Goal: Task Accomplishment & Management: Use online tool/utility

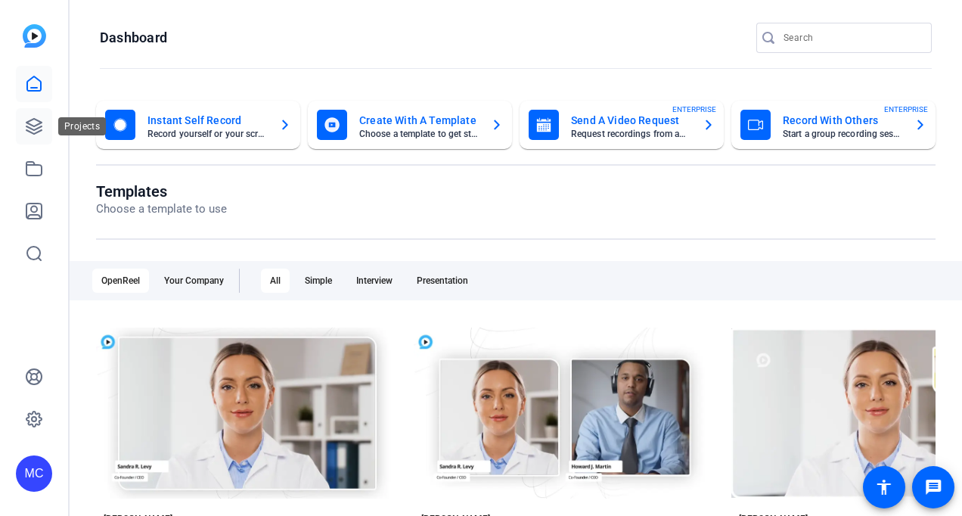
click at [38, 123] on icon at bounding box center [34, 126] width 18 height 18
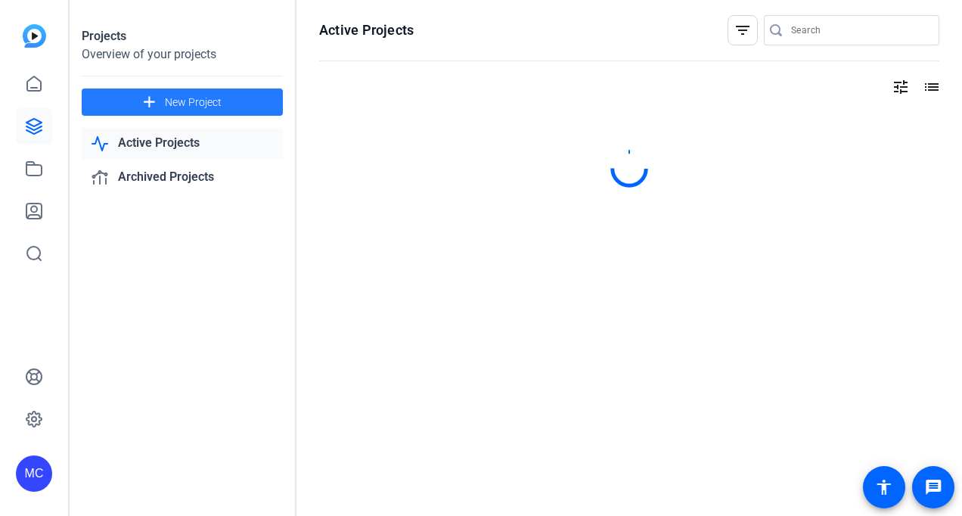
click at [174, 104] on span "New Project" at bounding box center [193, 103] width 57 height 16
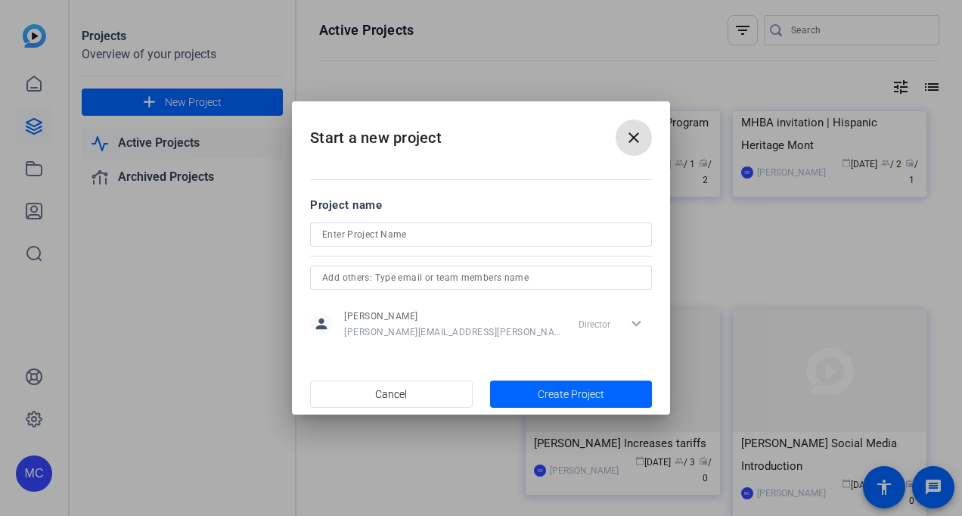
click at [651, 107] on h2 "Start a new project close" at bounding box center [481, 131] width 378 height 61
click at [645, 118] on h2 "Start a new project close" at bounding box center [481, 131] width 378 height 61
click at [635, 135] on mat-icon "close" at bounding box center [634, 138] width 18 height 18
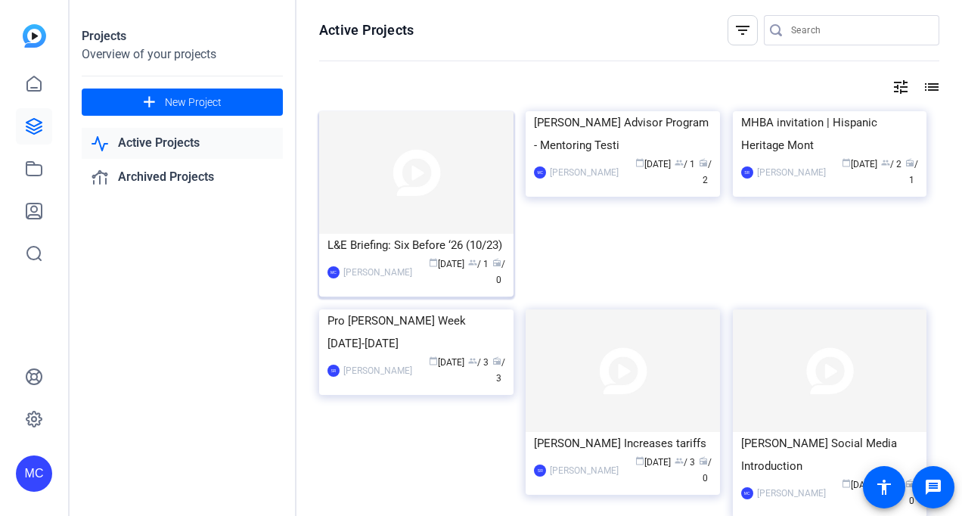
click at [461, 174] on img at bounding box center [416, 172] width 194 height 123
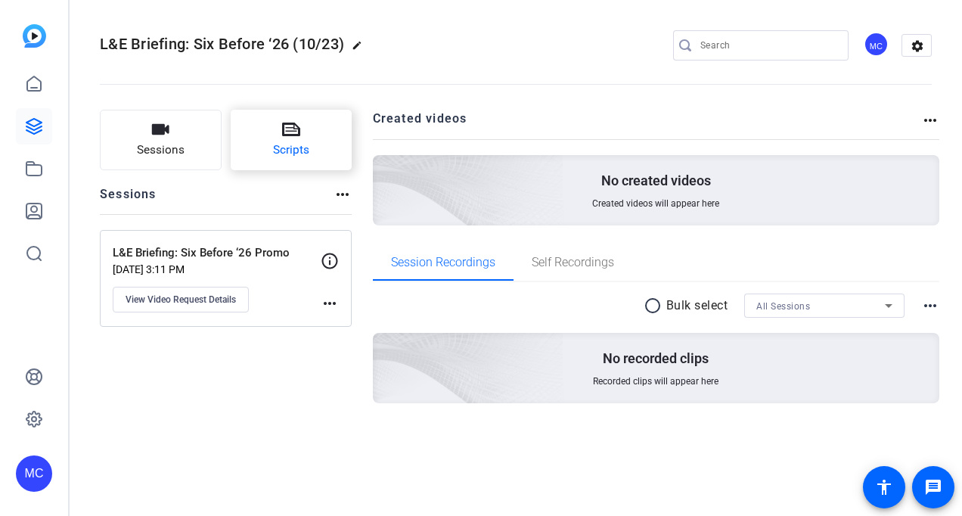
click at [321, 141] on button "Scripts" at bounding box center [292, 140] width 122 height 61
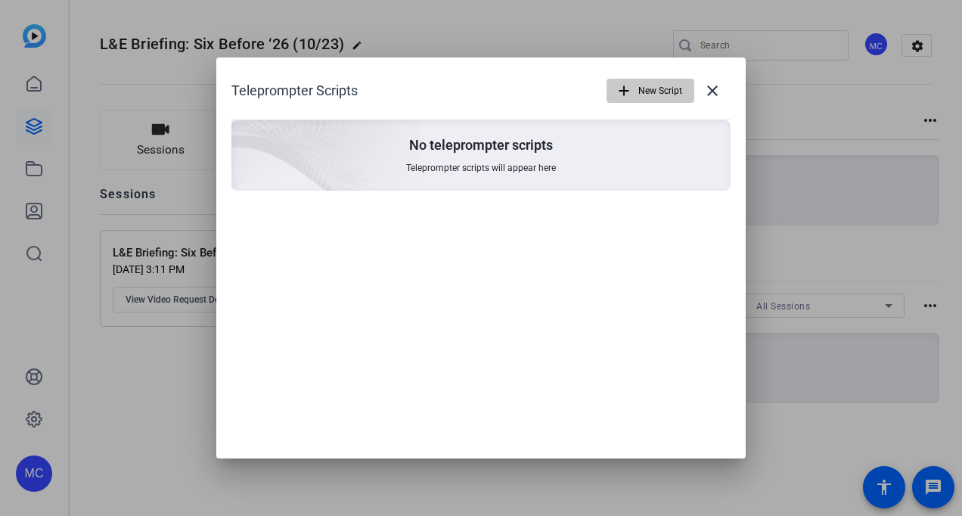
click at [668, 82] on span "New Script" at bounding box center [661, 90] width 44 height 29
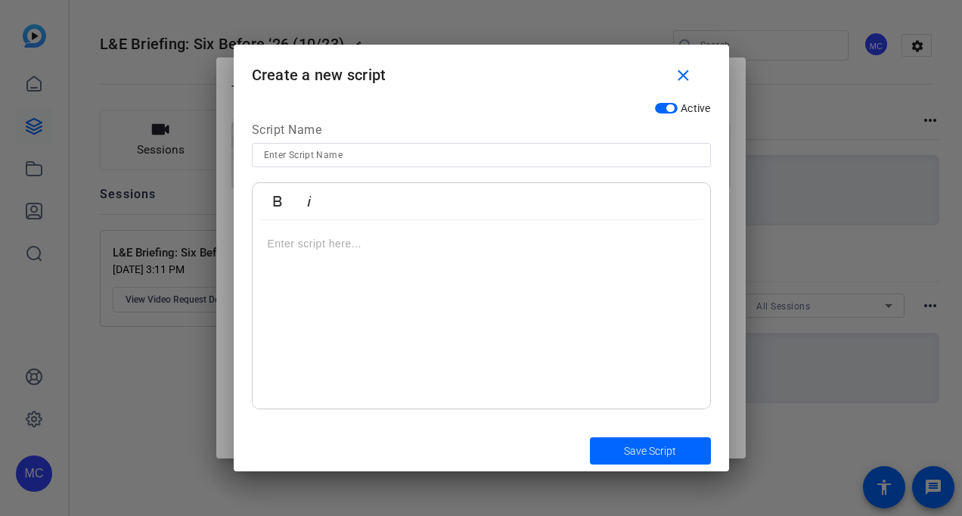
click at [363, 153] on input at bounding box center [481, 155] width 435 height 18
type input "Anthony Epps Mentorship"
click at [404, 226] on div at bounding box center [482, 314] width 458 height 189
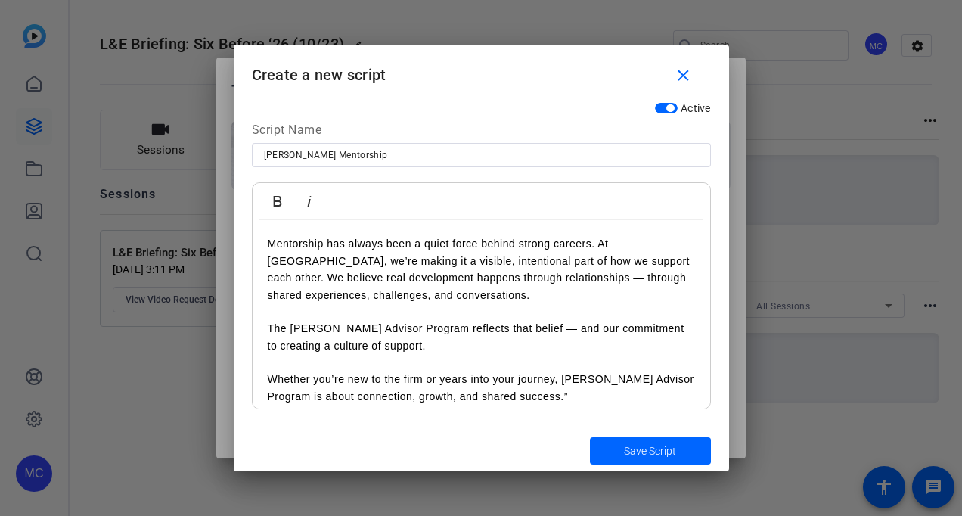
scroll to position [11, 0]
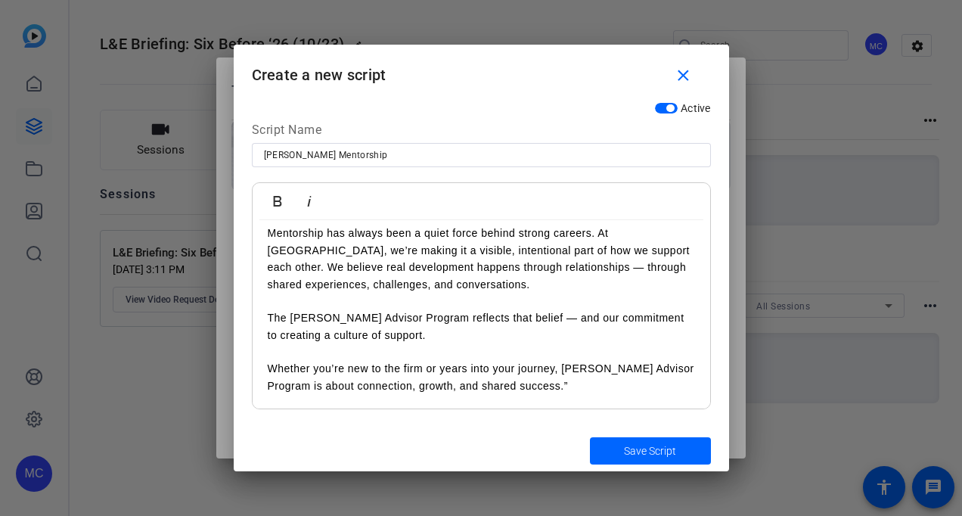
click at [575, 389] on p "Whether you’re new to the firm or years into your journey, [PERSON_NAME] Adviso…" at bounding box center [482, 377] width 428 height 34
click at [648, 434] on span "submit" at bounding box center [650, 451] width 121 height 36
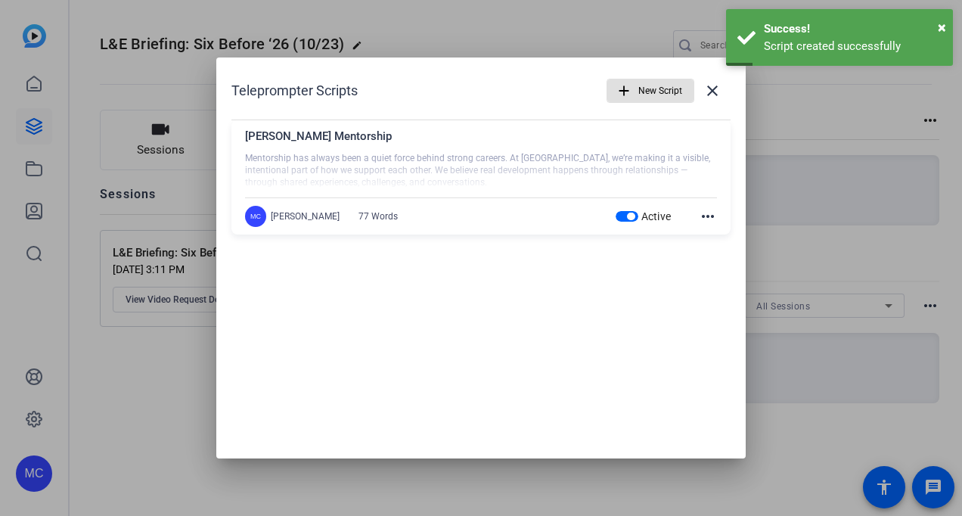
click at [704, 214] on mat-icon "more_horiz" at bounding box center [708, 216] width 18 height 18
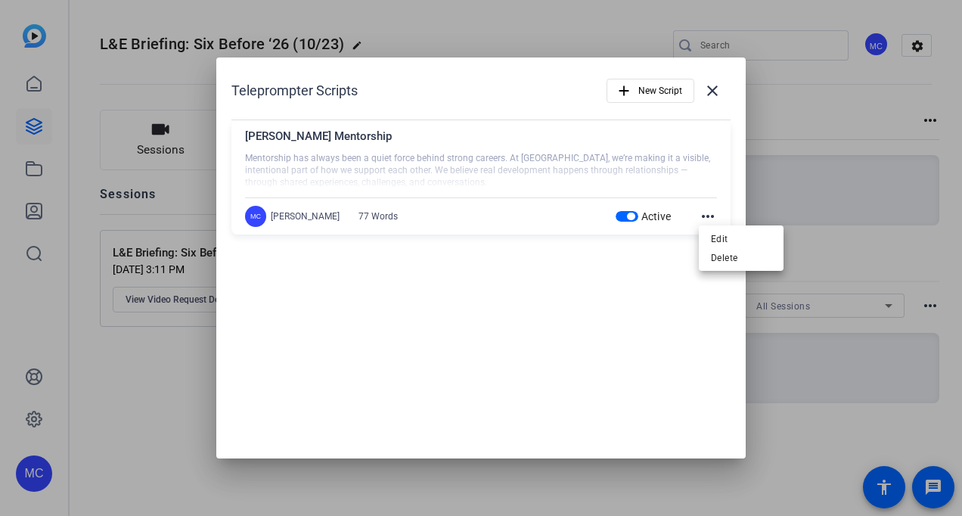
click at [795, 98] on div at bounding box center [481, 258] width 962 height 516
click at [718, 92] on mat-icon "close" at bounding box center [713, 91] width 18 height 18
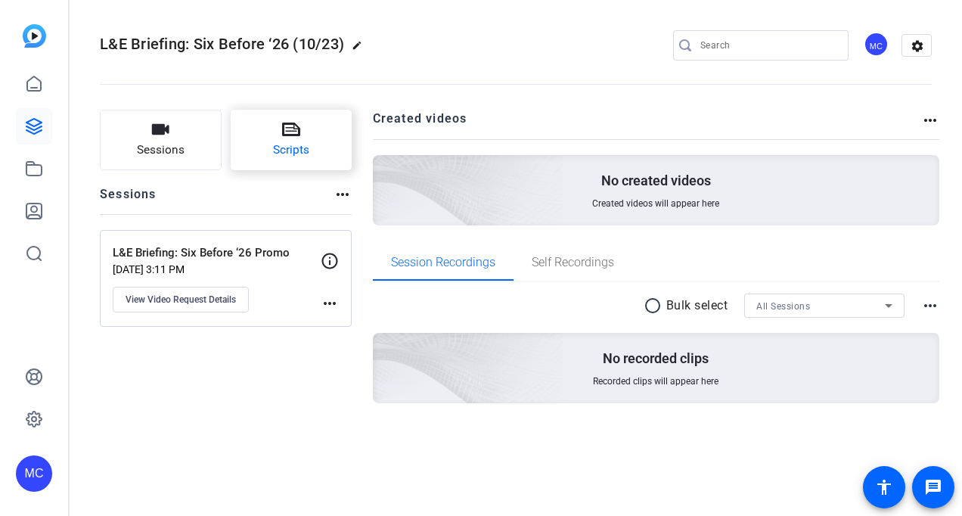
click at [317, 169] on button "Scripts" at bounding box center [292, 140] width 122 height 61
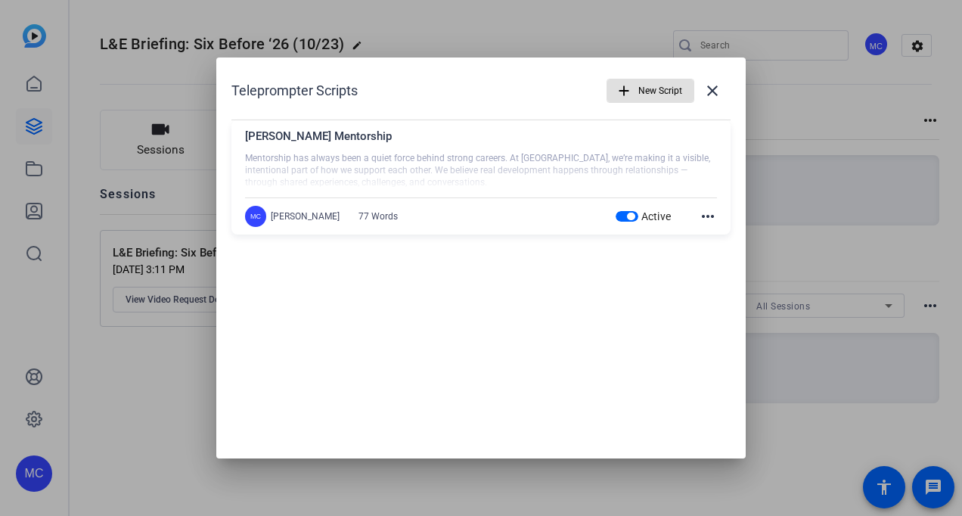
click at [707, 216] on mat-icon "more_horiz" at bounding box center [708, 216] width 18 height 18
click at [717, 253] on span "Delete" at bounding box center [741, 258] width 61 height 18
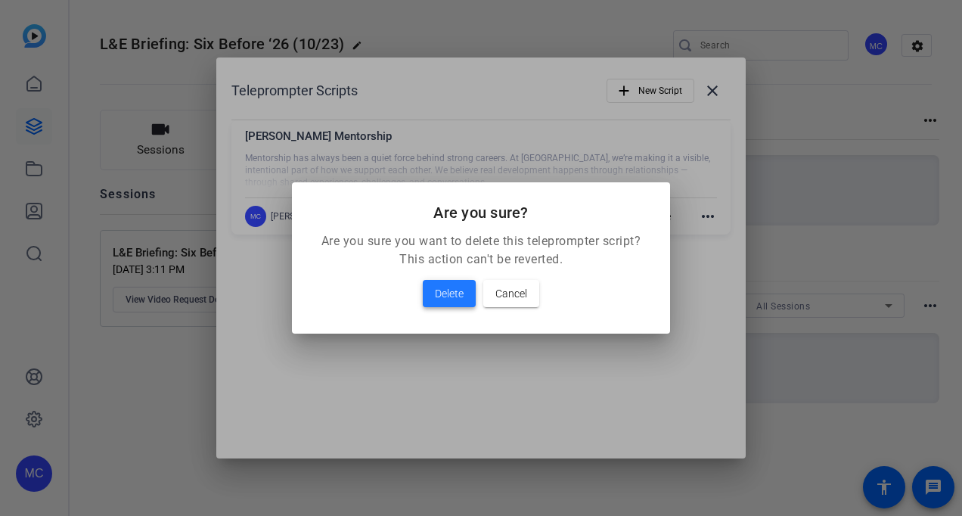
click at [425, 291] on span at bounding box center [449, 293] width 53 height 36
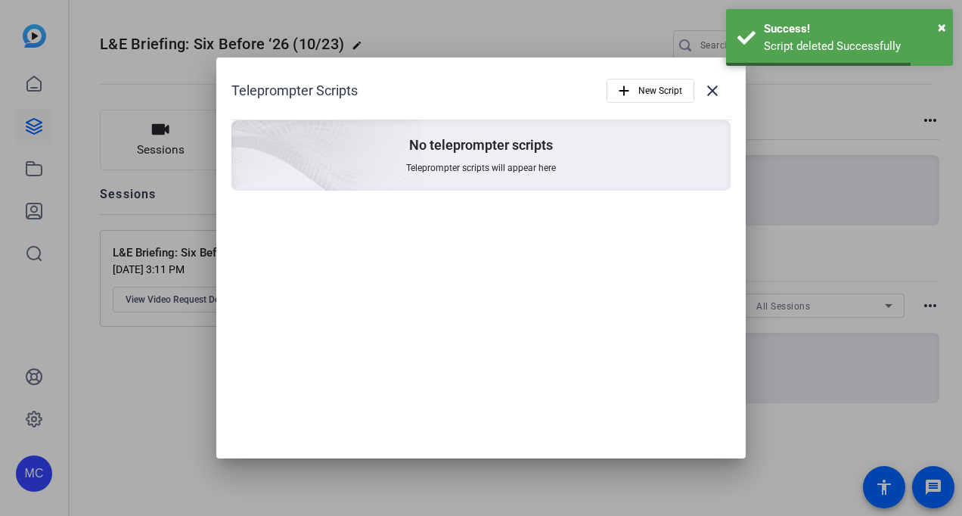
click at [123, 202] on div at bounding box center [481, 258] width 962 height 516
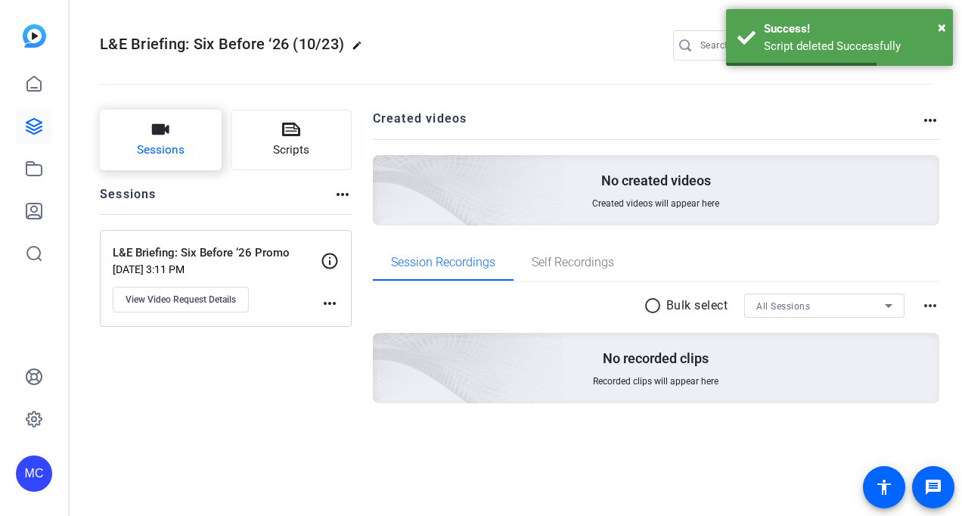
click at [147, 128] on button "Sessions" at bounding box center [161, 140] width 122 height 61
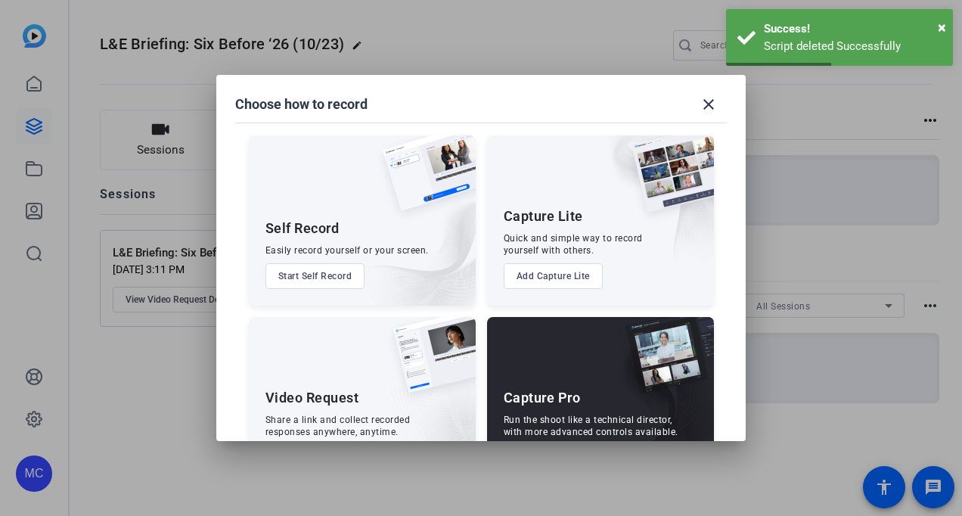
click at [22, 168] on div at bounding box center [481, 258] width 962 height 516
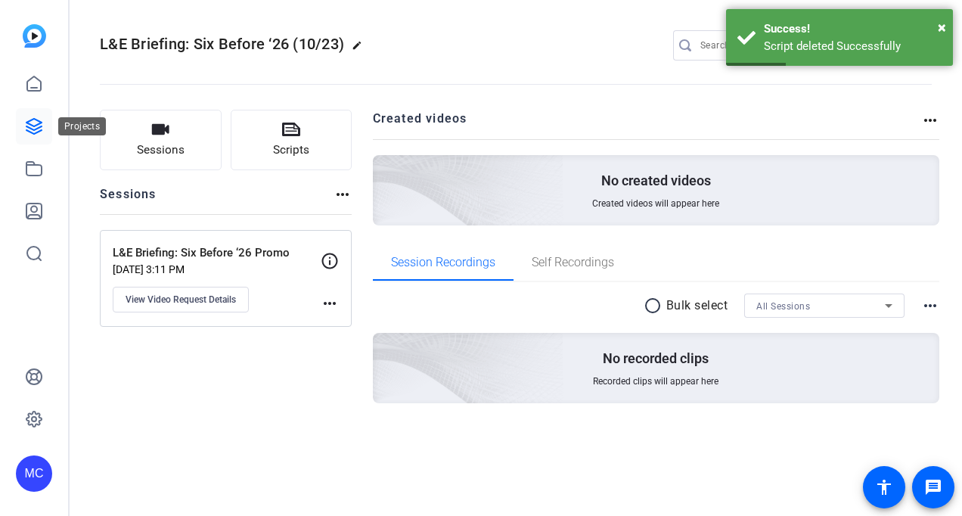
click at [25, 120] on icon at bounding box center [34, 126] width 18 height 18
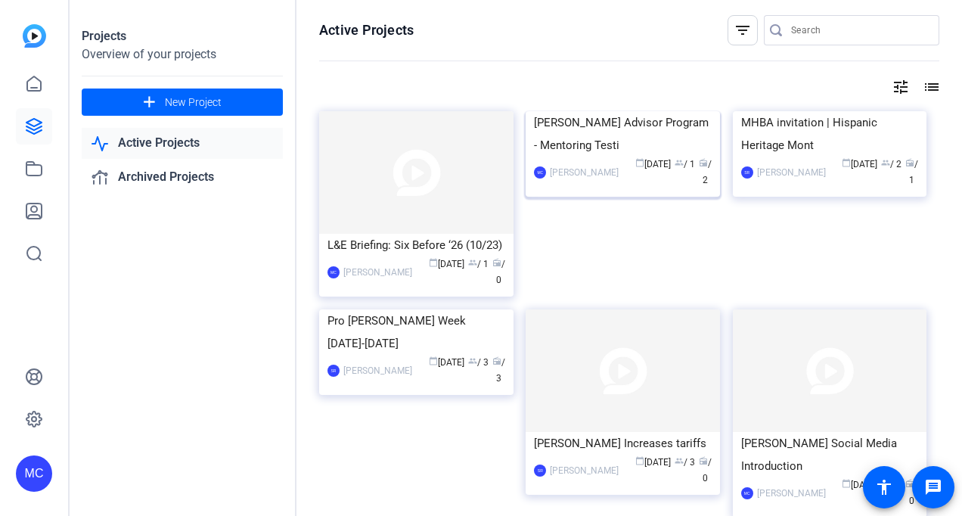
click at [654, 157] on div "Dorsey Advisor Program - Mentoring Testi" at bounding box center [623, 133] width 178 height 45
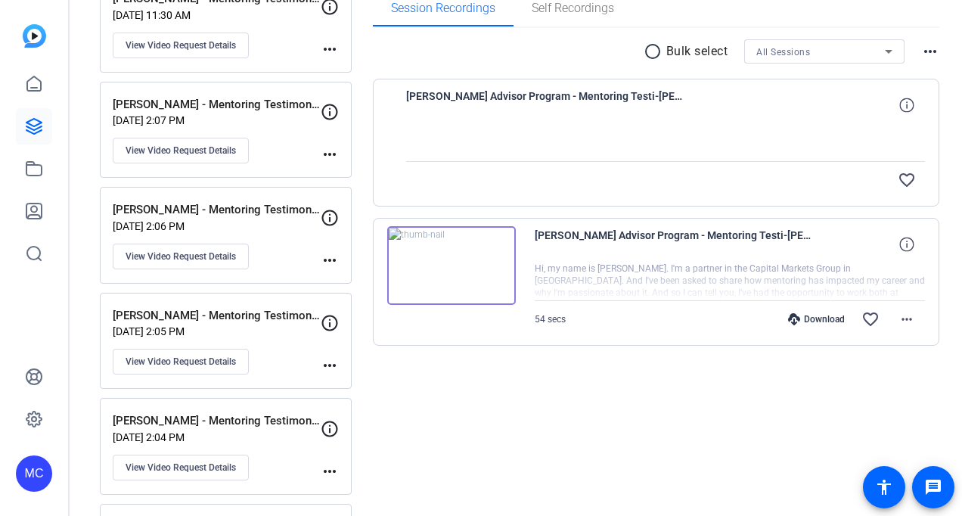
scroll to position [0, 0]
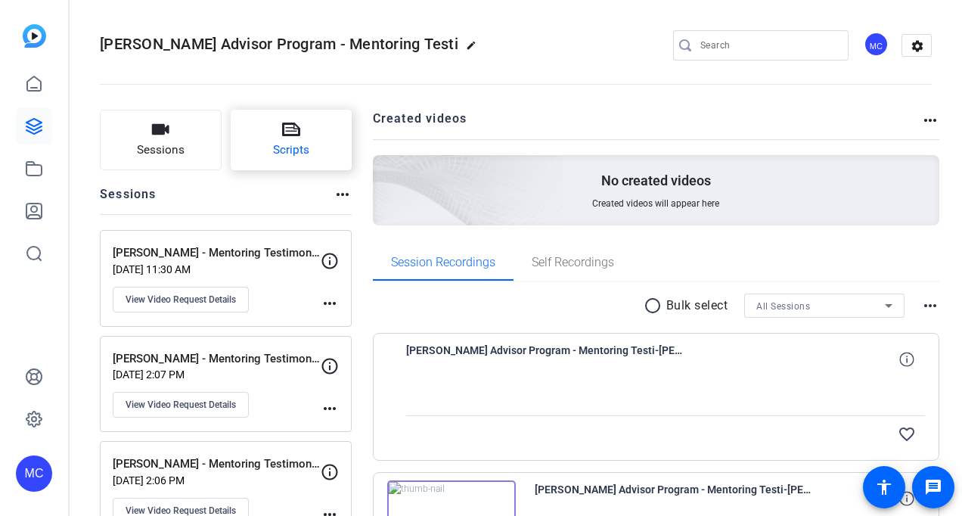
click at [331, 154] on button "Scripts" at bounding box center [292, 140] width 122 height 61
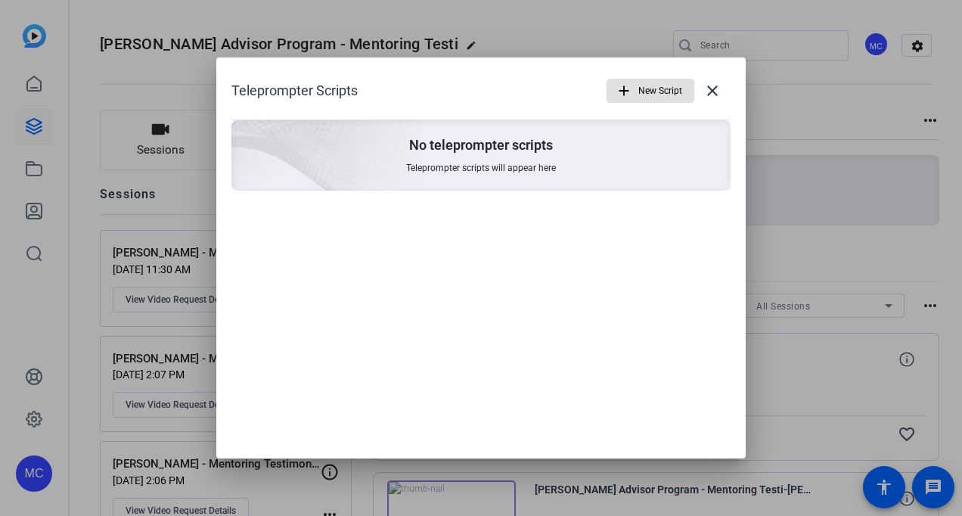
click at [658, 98] on span "New Script" at bounding box center [661, 90] width 44 height 29
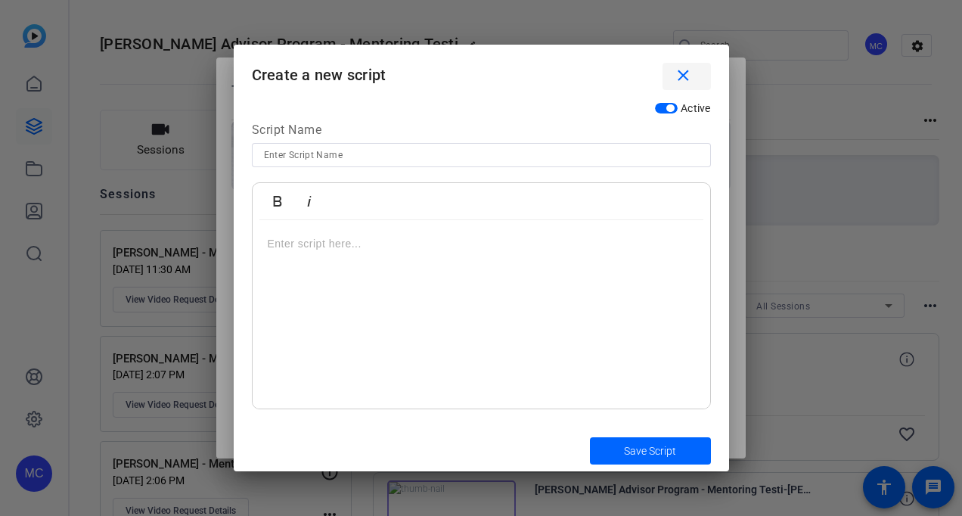
click at [683, 74] on mat-icon "close" at bounding box center [683, 76] width 19 height 19
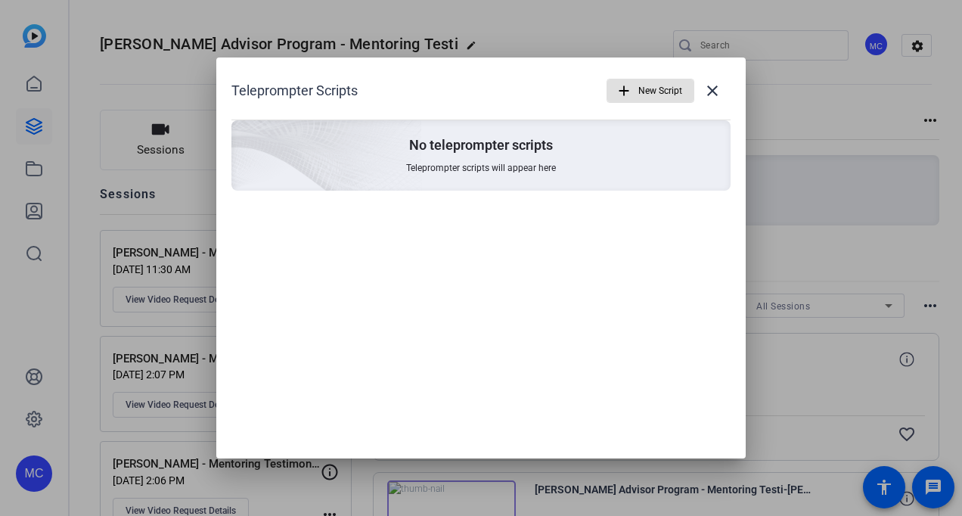
click at [124, 190] on div at bounding box center [481, 258] width 962 height 516
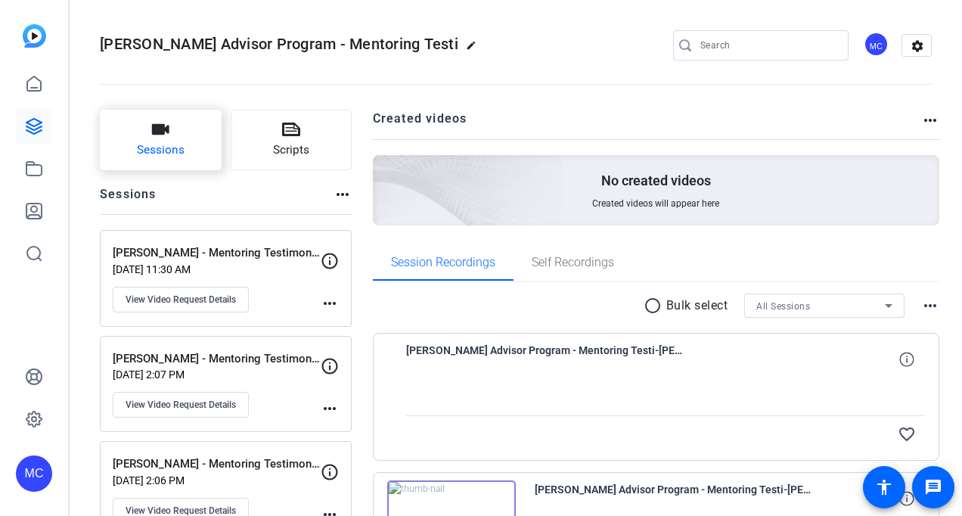
click at [132, 138] on button "Sessions" at bounding box center [161, 140] width 122 height 61
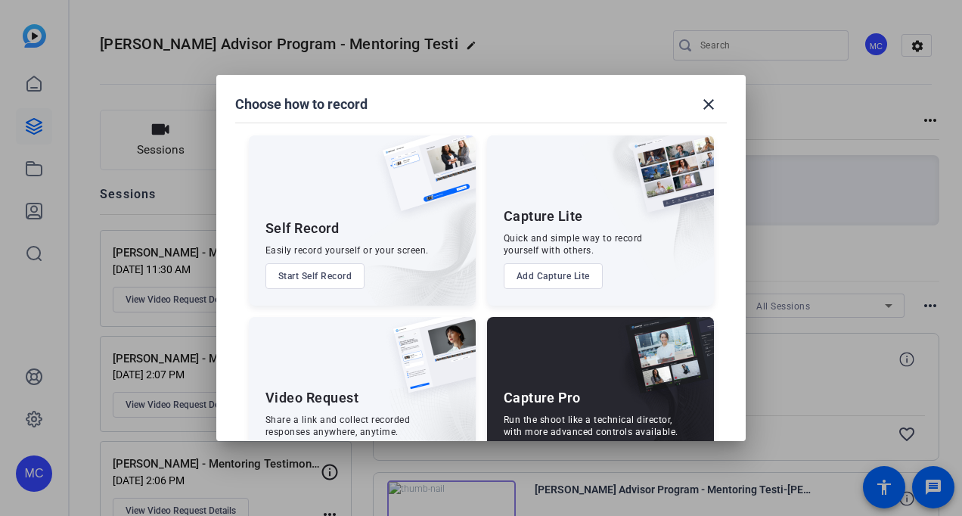
click at [120, 200] on div at bounding box center [481, 258] width 962 height 516
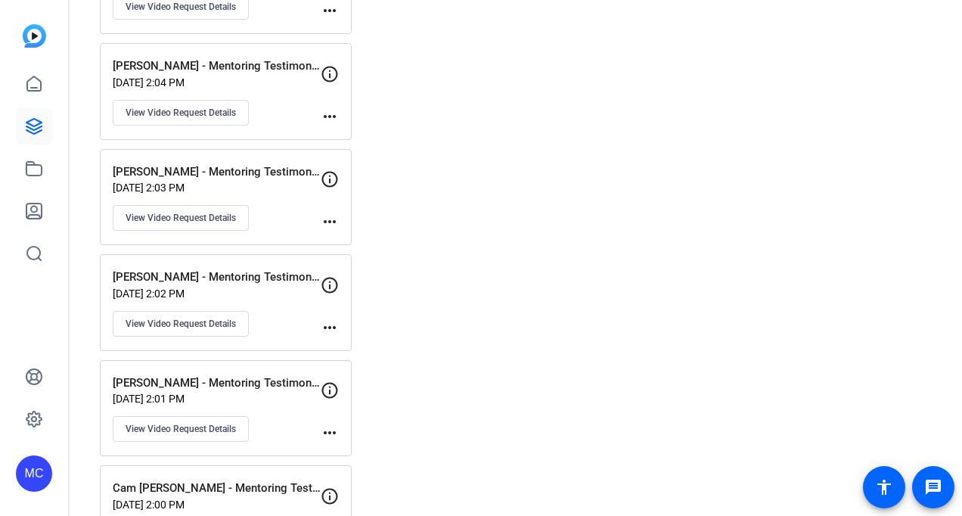
scroll to position [592, 0]
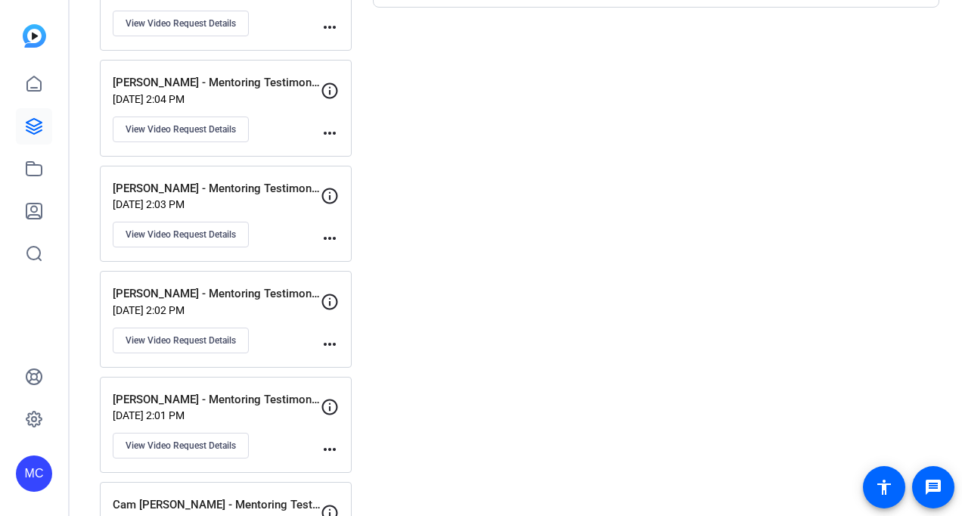
click at [318, 235] on div "Anthony Epps - Mentoring Testimonial Sep 30, 2025 @ 2:03 PM View Video Request …" at bounding box center [217, 214] width 208 height 68
click at [334, 238] on mat-icon "more_horiz" at bounding box center [330, 238] width 18 height 18
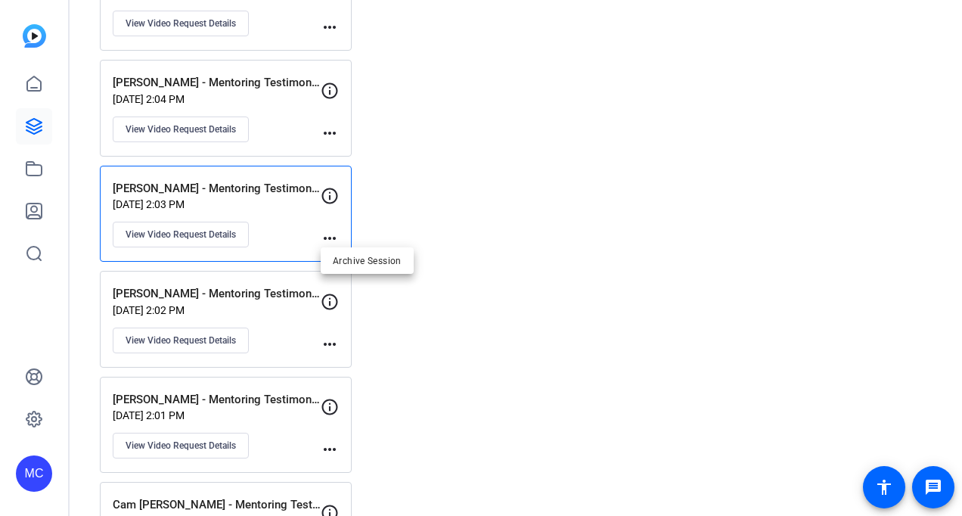
click at [197, 230] on div at bounding box center [481, 258] width 962 height 516
click at [197, 242] on button "View Video Request Details" at bounding box center [181, 235] width 136 height 26
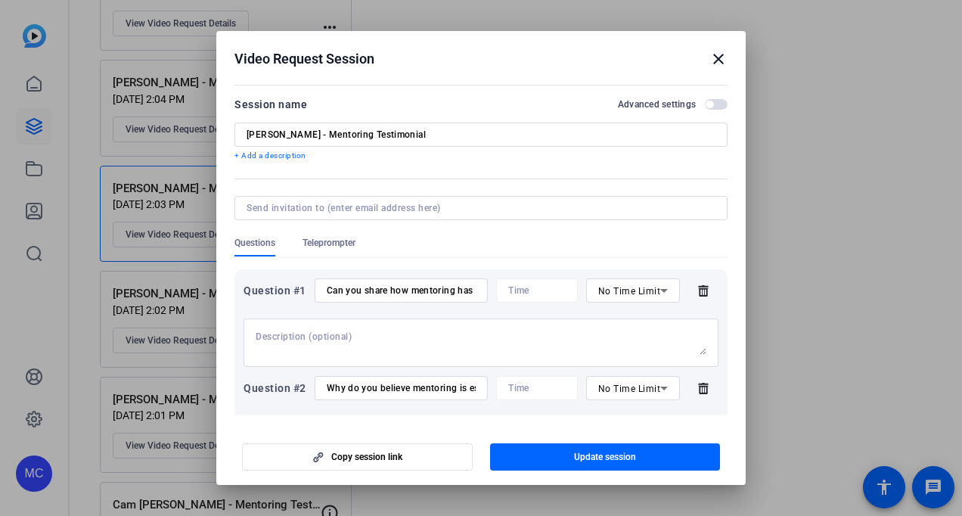
click at [325, 246] on span "Teleprompter" at bounding box center [329, 243] width 53 height 12
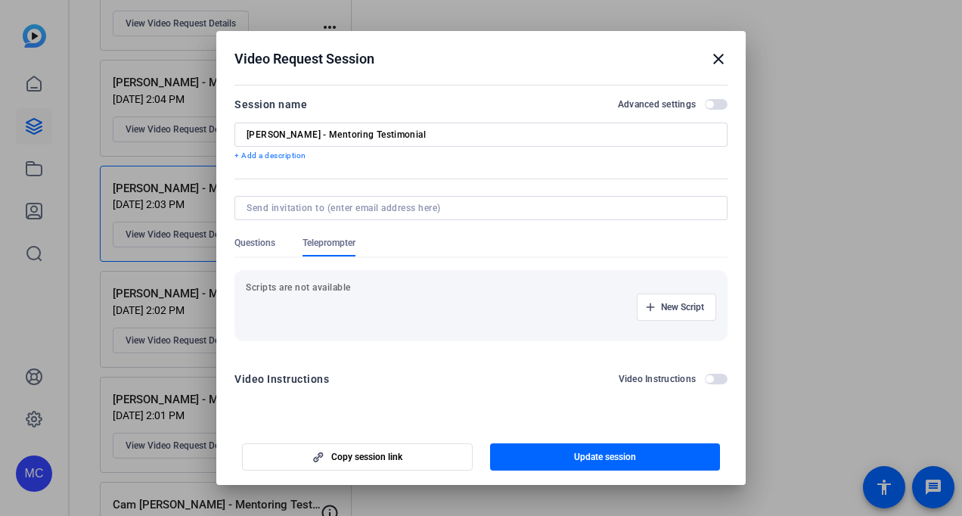
click at [365, 312] on div "New Script" at bounding box center [481, 307] width 471 height 27
click at [671, 307] on span "New Script" at bounding box center [682, 307] width 43 height 12
click at [352, 304] on input at bounding box center [326, 307] width 136 height 12
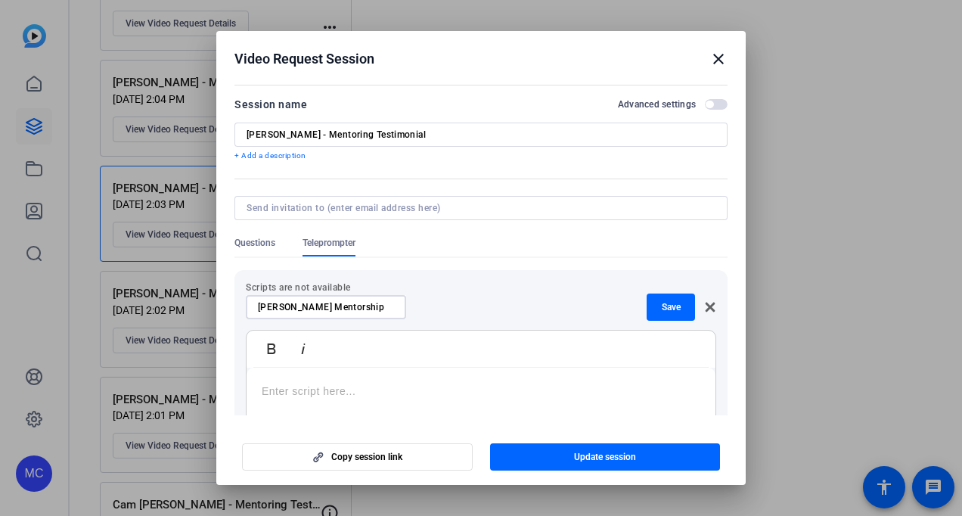
type input "Epps Mentorship"
click at [378, 382] on div at bounding box center [481, 462] width 469 height 189
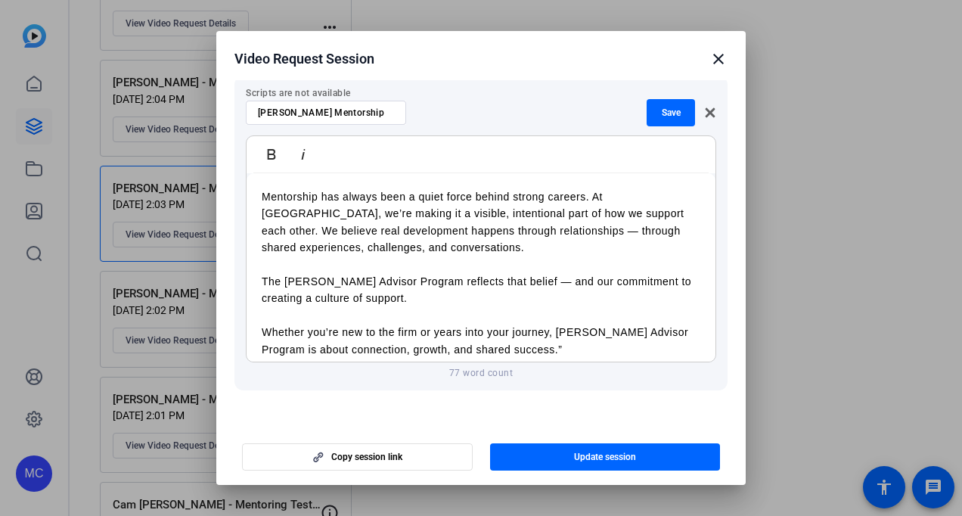
scroll to position [0, 0]
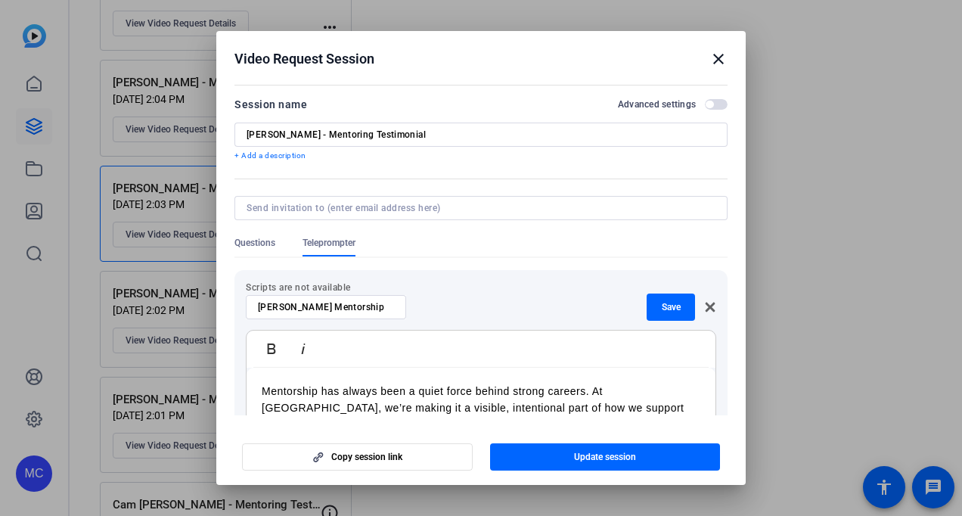
click at [259, 237] on span "Questions" at bounding box center [255, 243] width 41 height 12
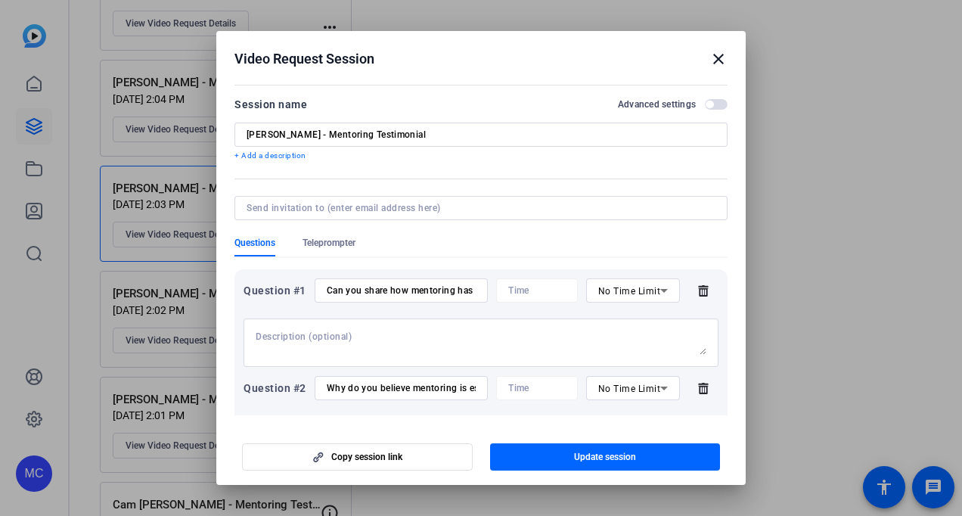
scroll to position [31, 0]
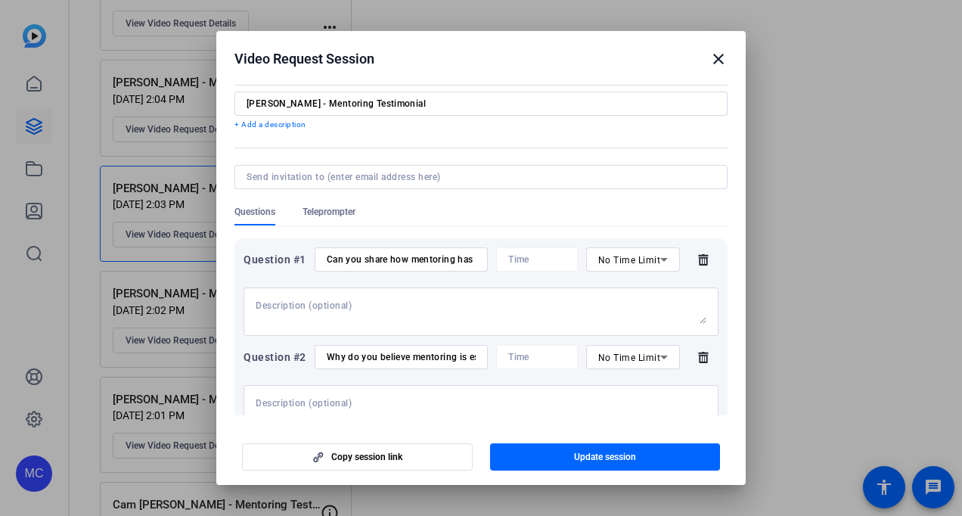
click at [699, 259] on icon at bounding box center [703, 259] width 10 height 11
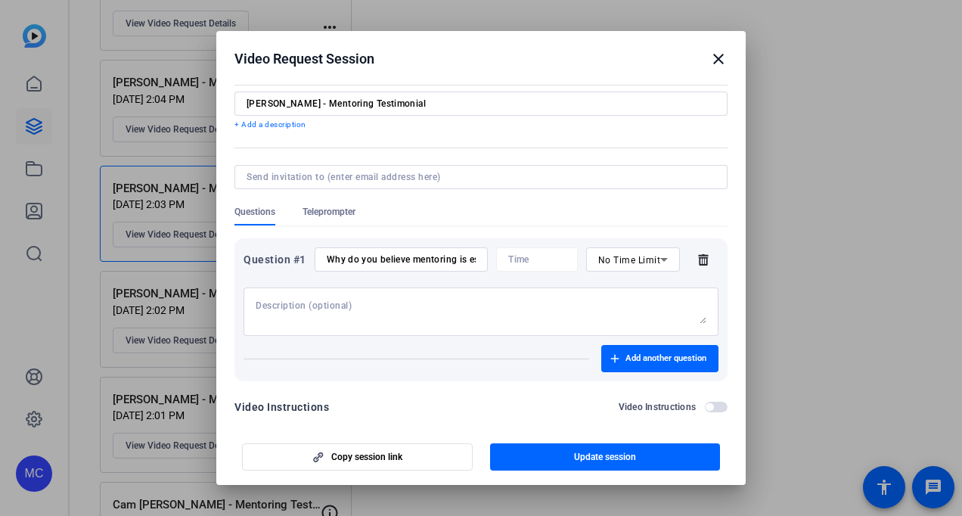
click at [699, 259] on icon at bounding box center [703, 259] width 10 height 11
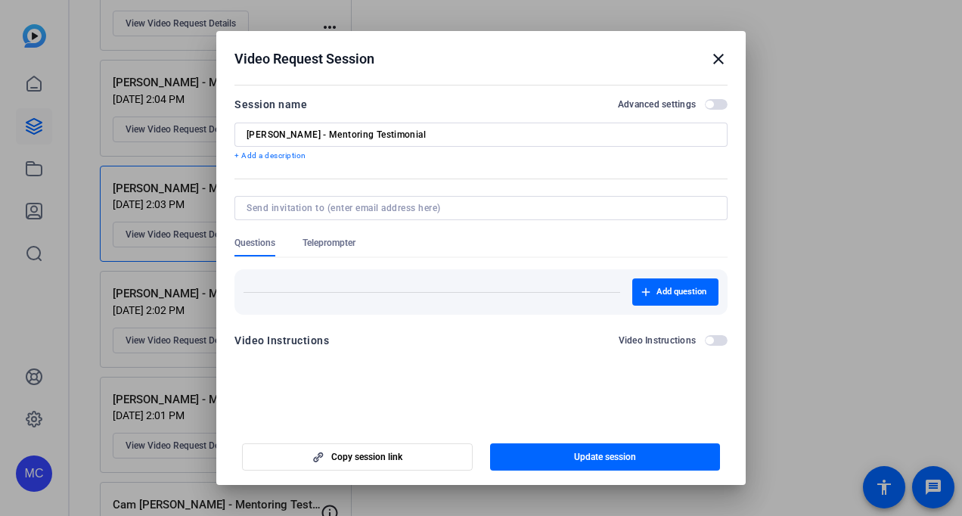
click at [327, 232] on div at bounding box center [481, 228] width 493 height 17
click at [327, 247] on span "Teleprompter" at bounding box center [329, 243] width 53 height 12
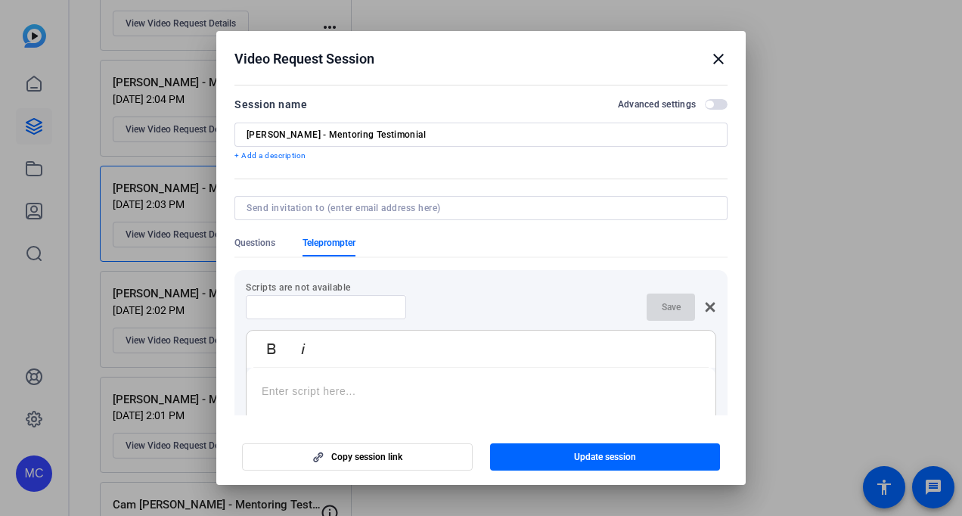
scroll to position [86, 0]
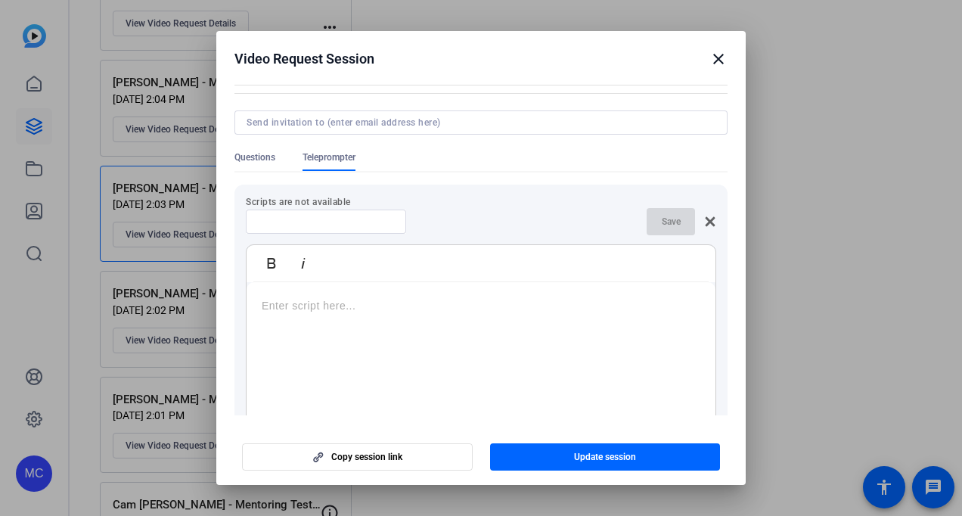
click at [390, 307] on p at bounding box center [481, 305] width 439 height 17
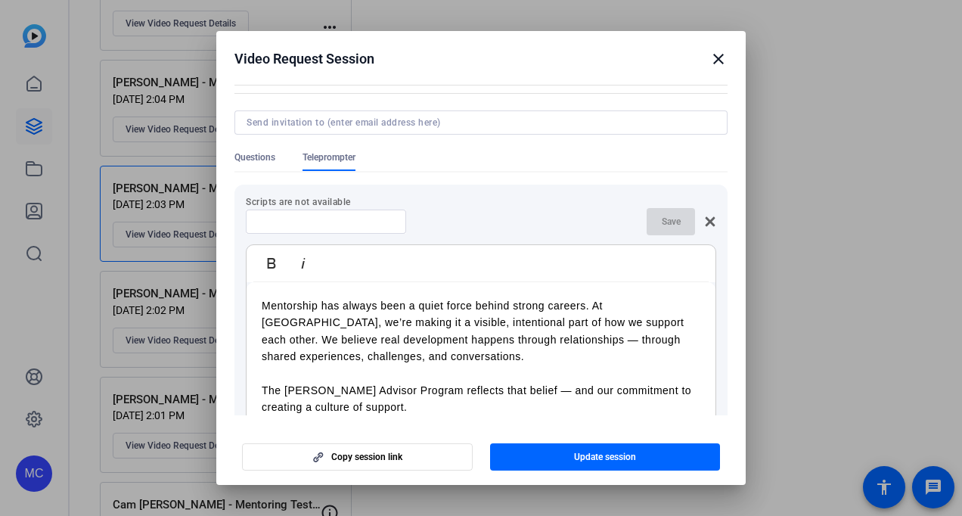
click at [292, 219] on input at bounding box center [326, 222] width 136 height 12
type input "Epps Mentorship"
click at [662, 221] on span "Save" at bounding box center [671, 222] width 19 height 12
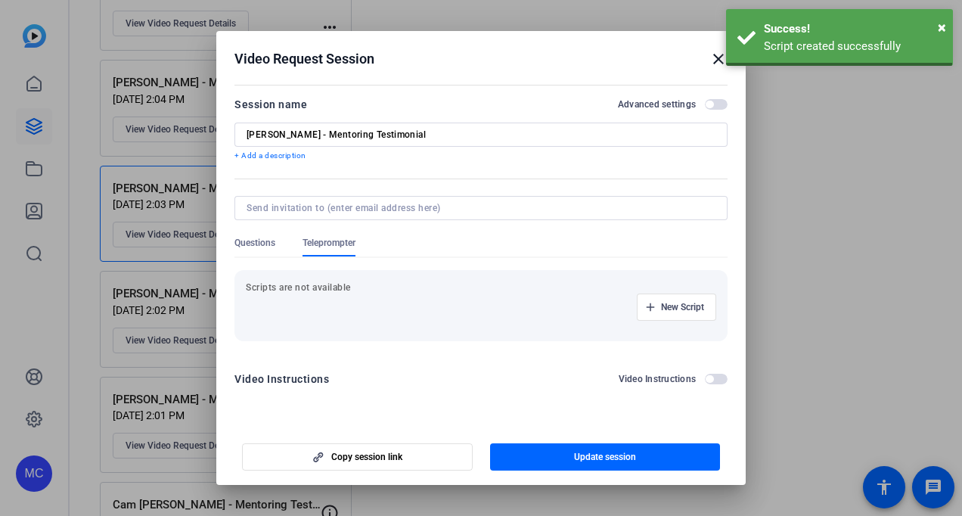
scroll to position [0, 0]
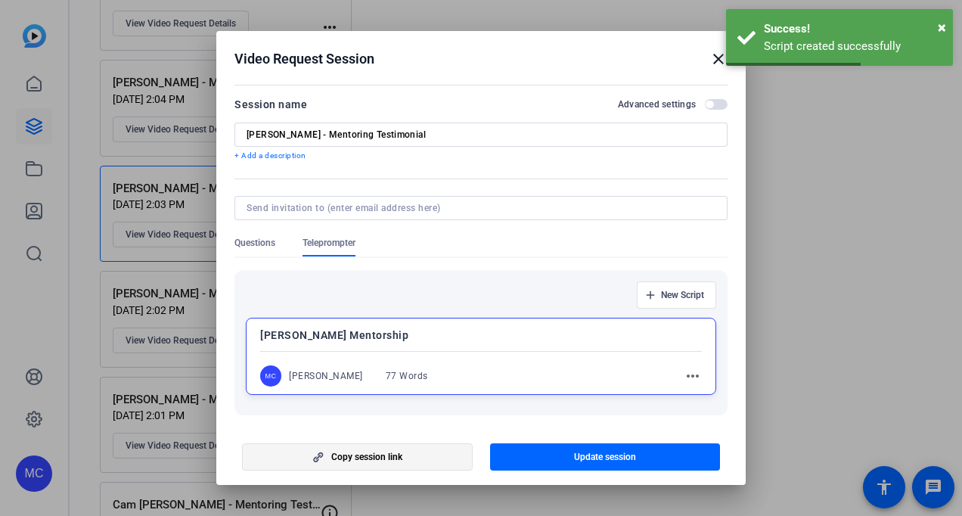
click at [391, 452] on span "Copy session link" at bounding box center [366, 457] width 71 height 12
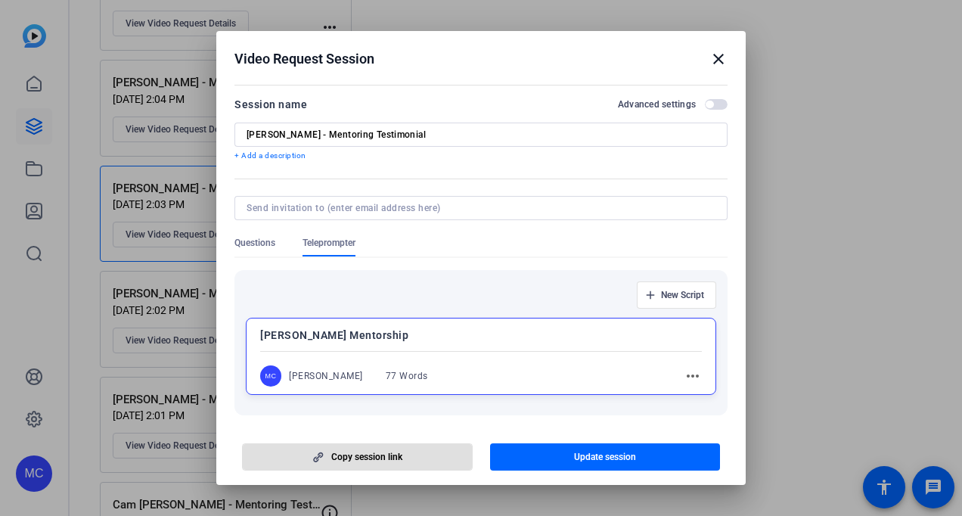
click at [461, 298] on div "New Script" at bounding box center [481, 294] width 471 height 27
click at [255, 250] on span "Questions" at bounding box center [255, 247] width 41 height 20
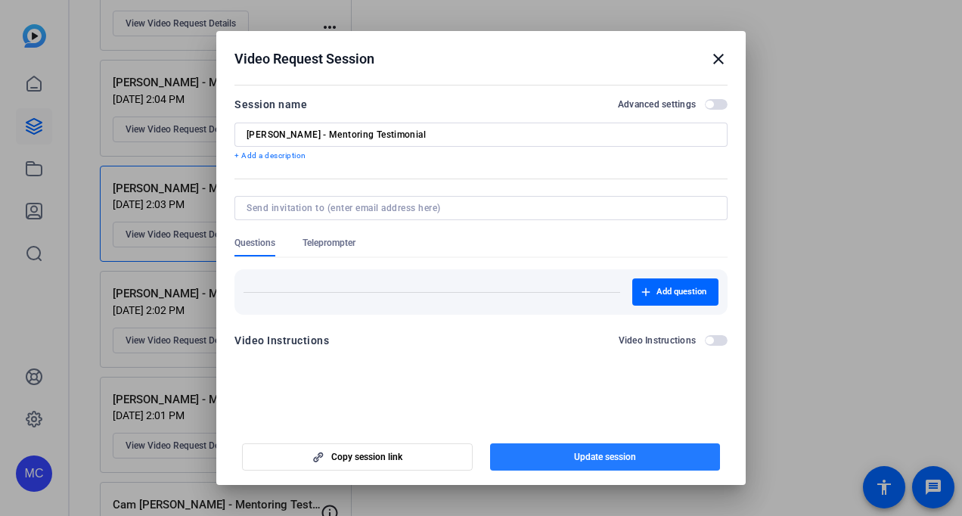
click at [582, 453] on span "Update session" at bounding box center [605, 457] width 62 height 12
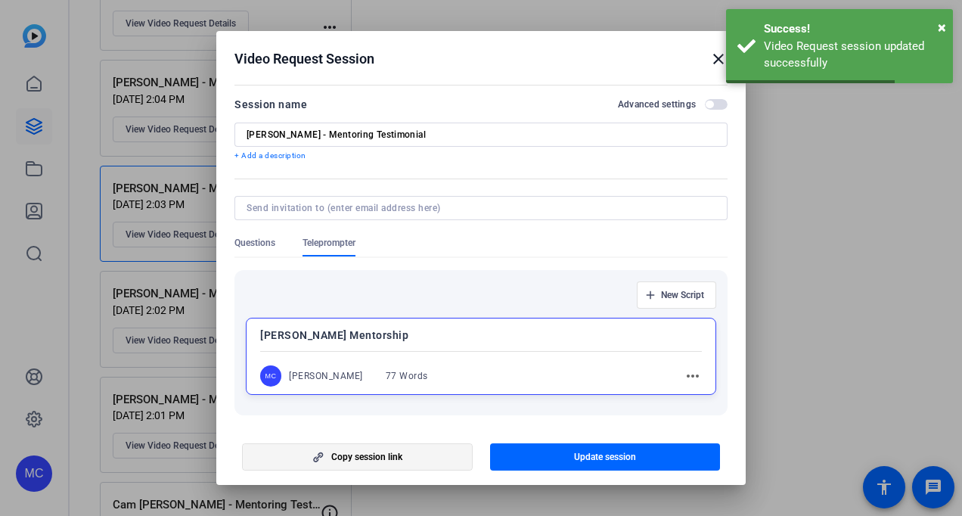
click at [418, 450] on span "button" at bounding box center [357, 457] width 229 height 36
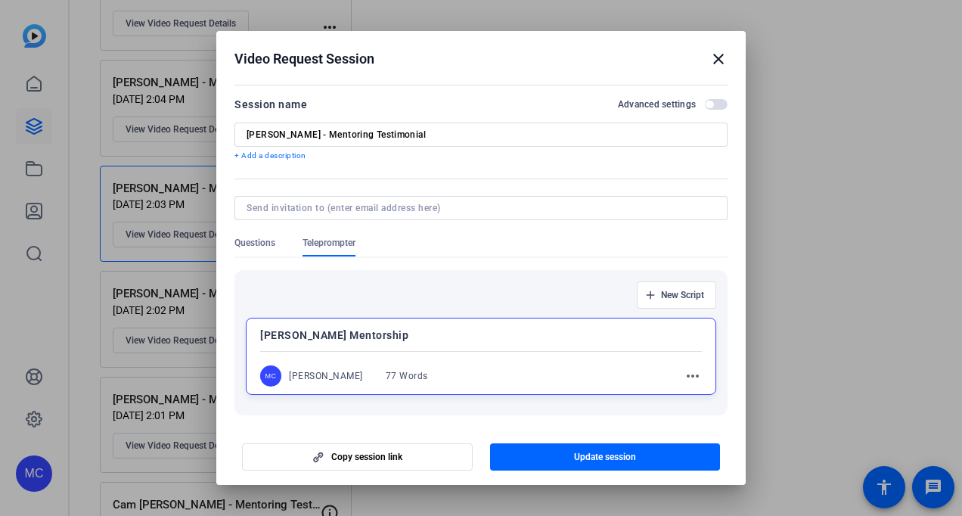
click at [729, 52] on h2 "Video Request Session close" at bounding box center [481, 55] width 530 height 49
click at [716, 58] on mat-icon "close" at bounding box center [719, 59] width 18 height 18
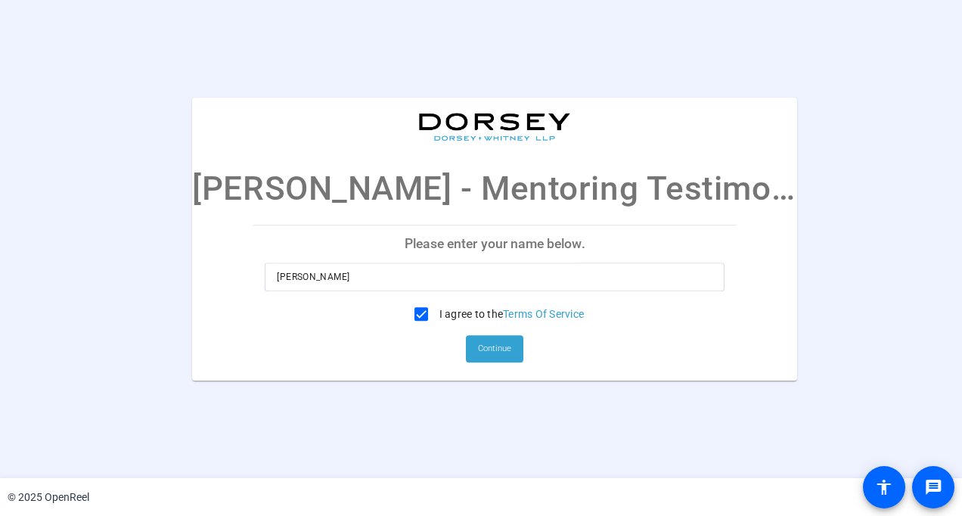
click at [461, 269] on input "Matthew Cooper" at bounding box center [495, 277] width 436 height 18
click at [502, 350] on span at bounding box center [495, 349] width 58 height 36
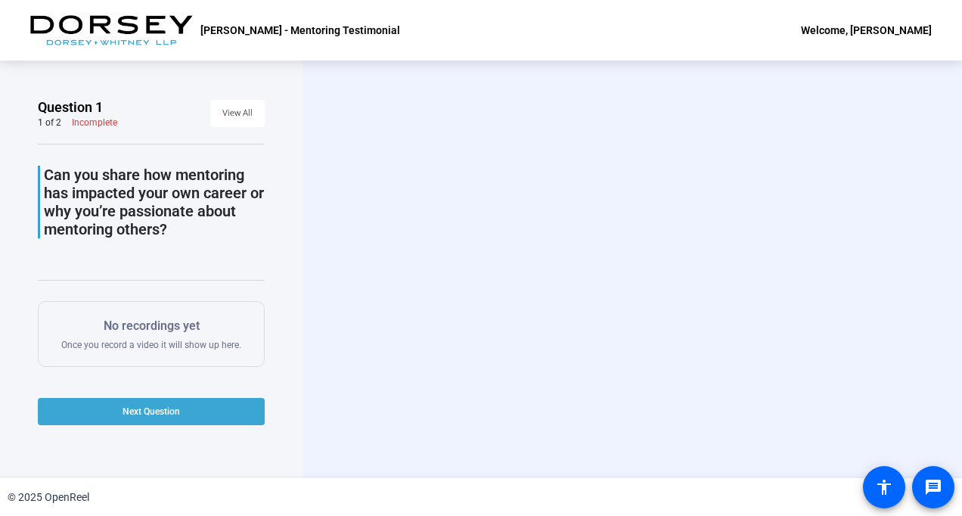
click at [194, 399] on span at bounding box center [151, 411] width 227 height 36
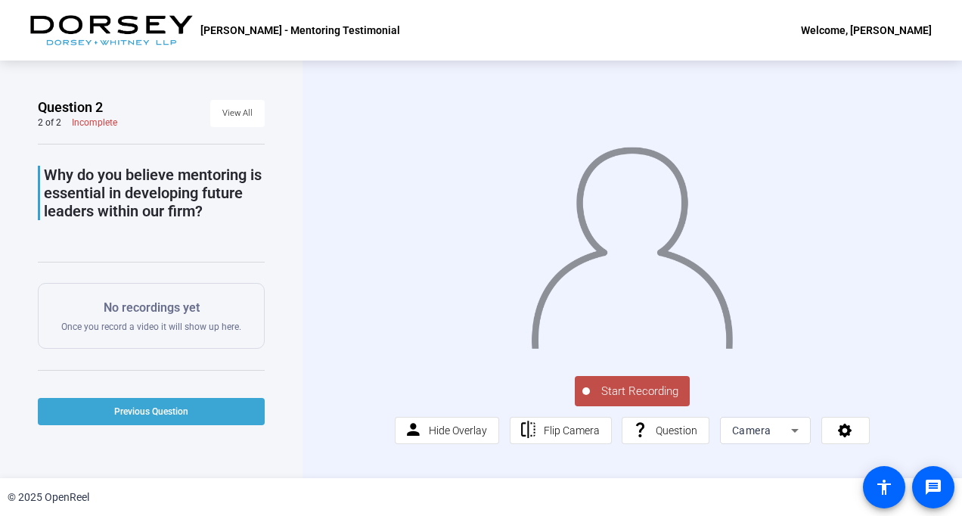
click at [194, 399] on span at bounding box center [151, 411] width 227 height 36
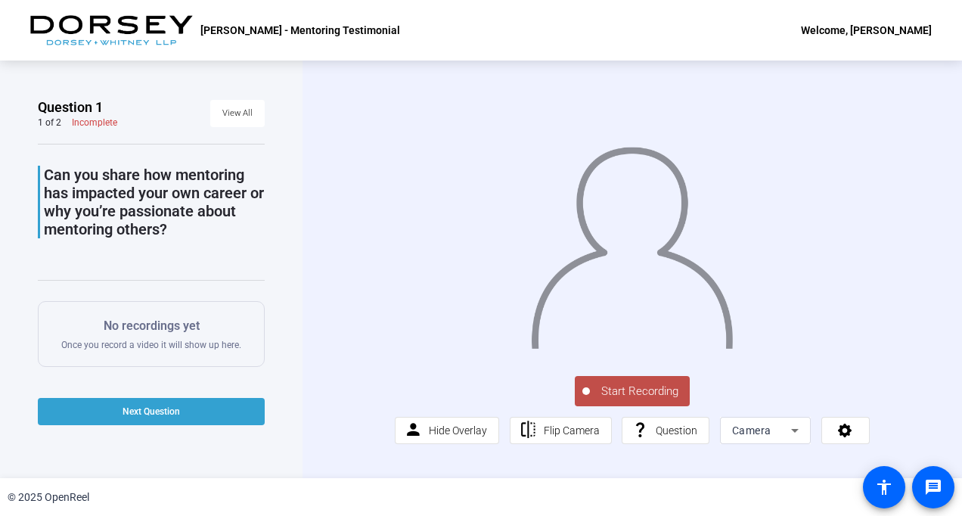
click at [194, 399] on span at bounding box center [151, 411] width 227 height 36
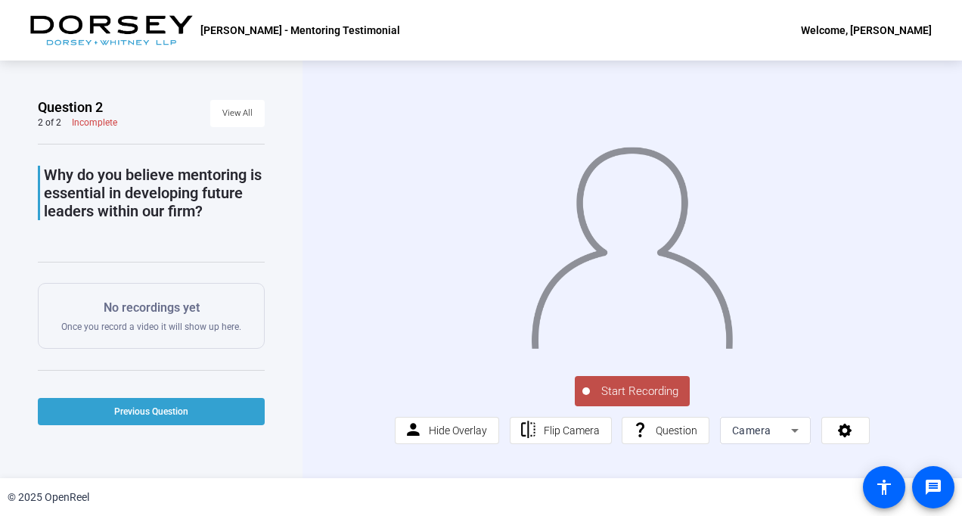
click at [204, 390] on div "Question 2 2 of 2 Incomplete View All Why do you believe mentoring is essential…" at bounding box center [151, 269] width 227 height 342
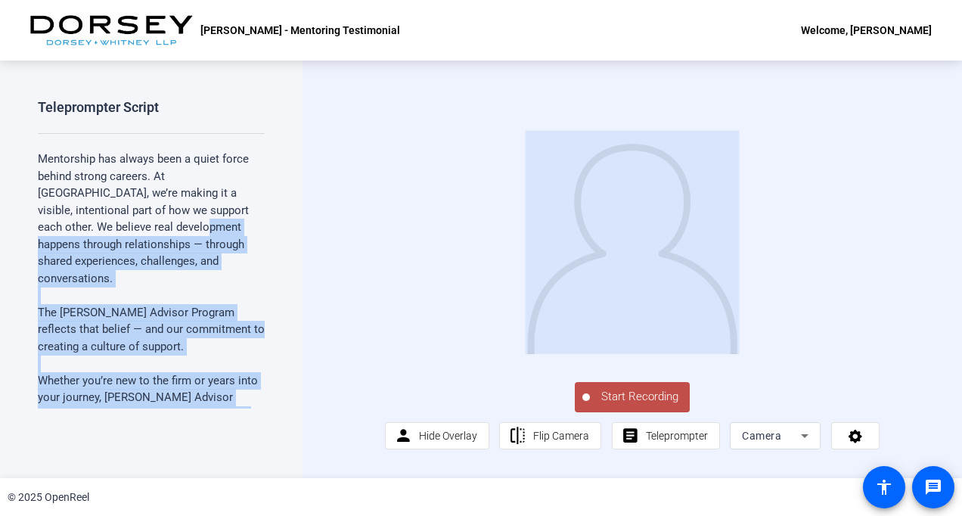
drag, startPoint x: 140, startPoint y: 235, endPoint x: 448, endPoint y: 207, distance: 309.2
click at [448, 207] on div "Teleprompter Script Mentorship has always been a quiet force behind strong care…" at bounding box center [481, 270] width 962 height 418
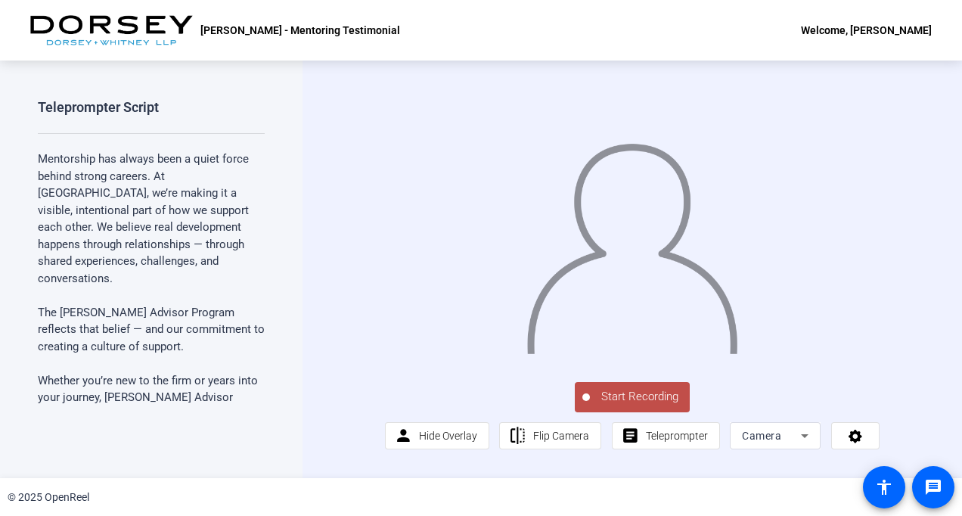
click at [607, 440] on div "person Hide Overlay flip Flip Camera article Teleprompter Camera" at bounding box center [632, 435] width 495 height 27
click at [635, 446] on mat-icon "article" at bounding box center [630, 436] width 19 height 19
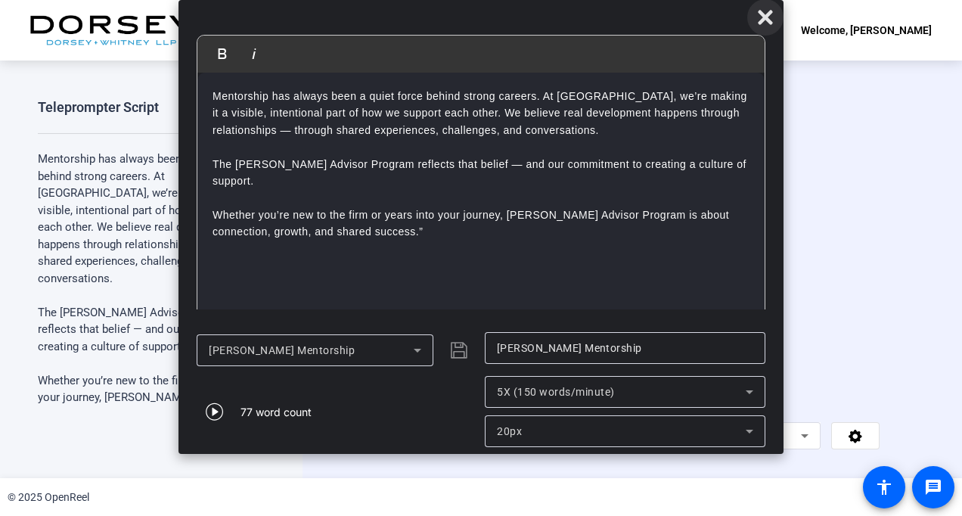
click at [760, 20] on icon at bounding box center [765, 17] width 14 height 14
